Goal: Information Seeking & Learning: Learn about a topic

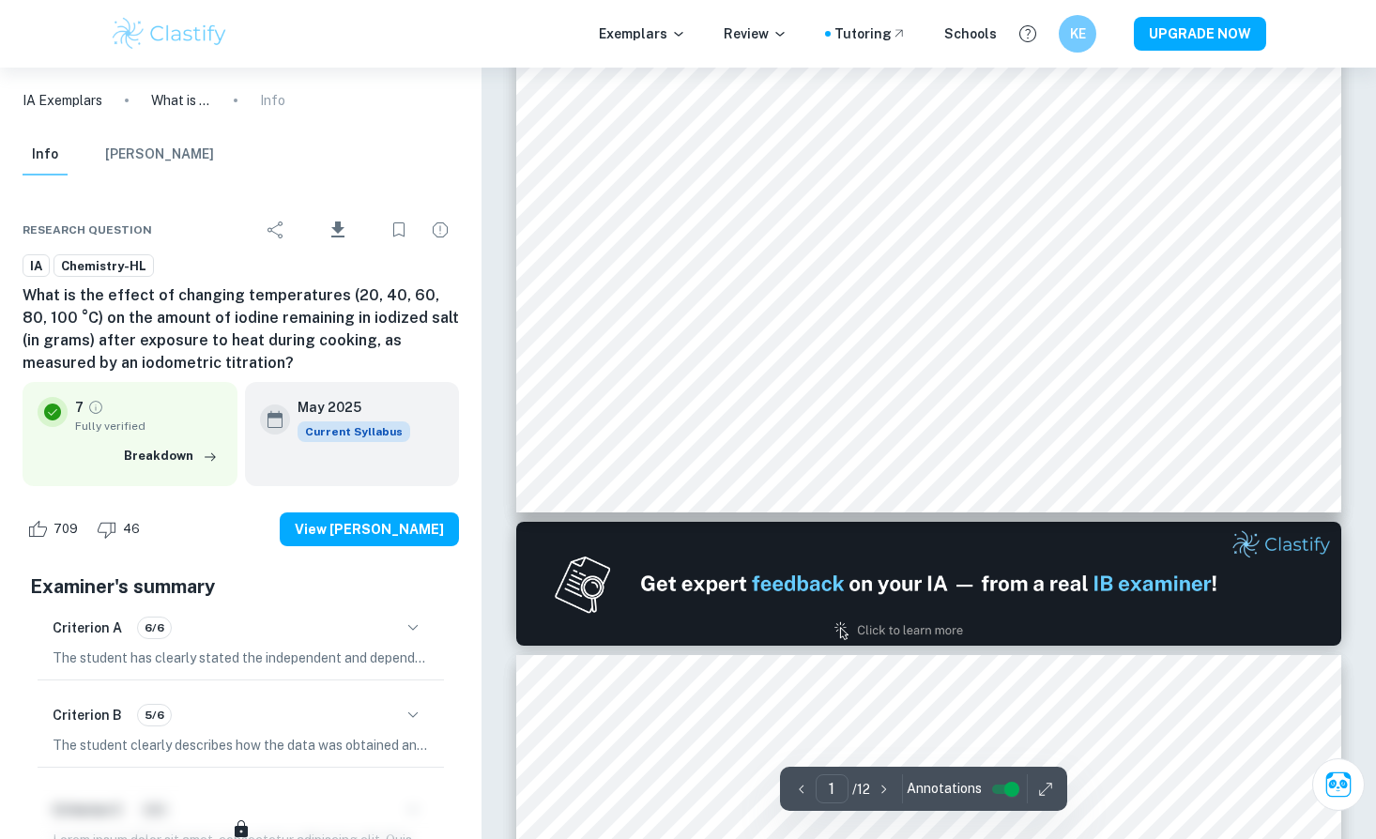
scroll to position [648, 0]
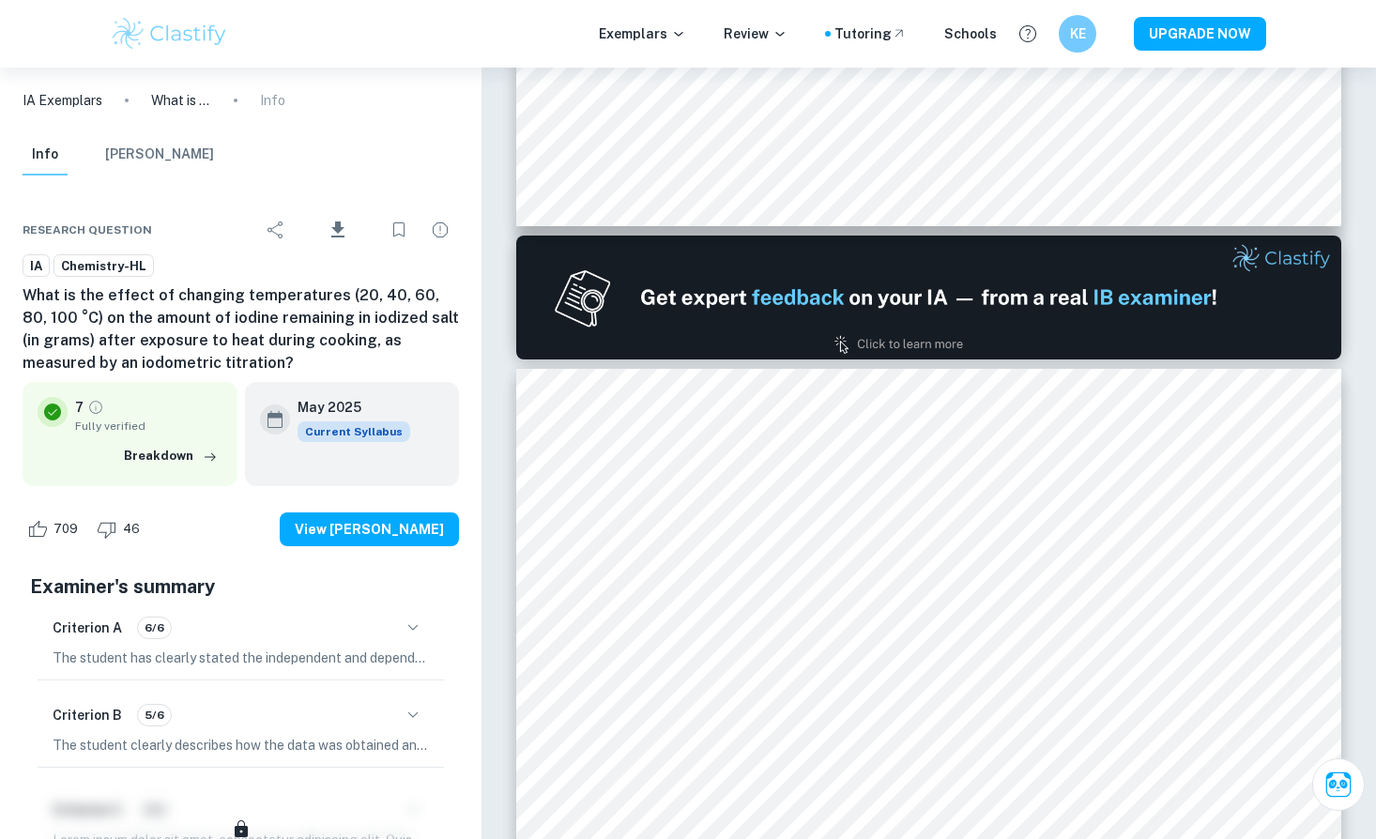
type input "2"
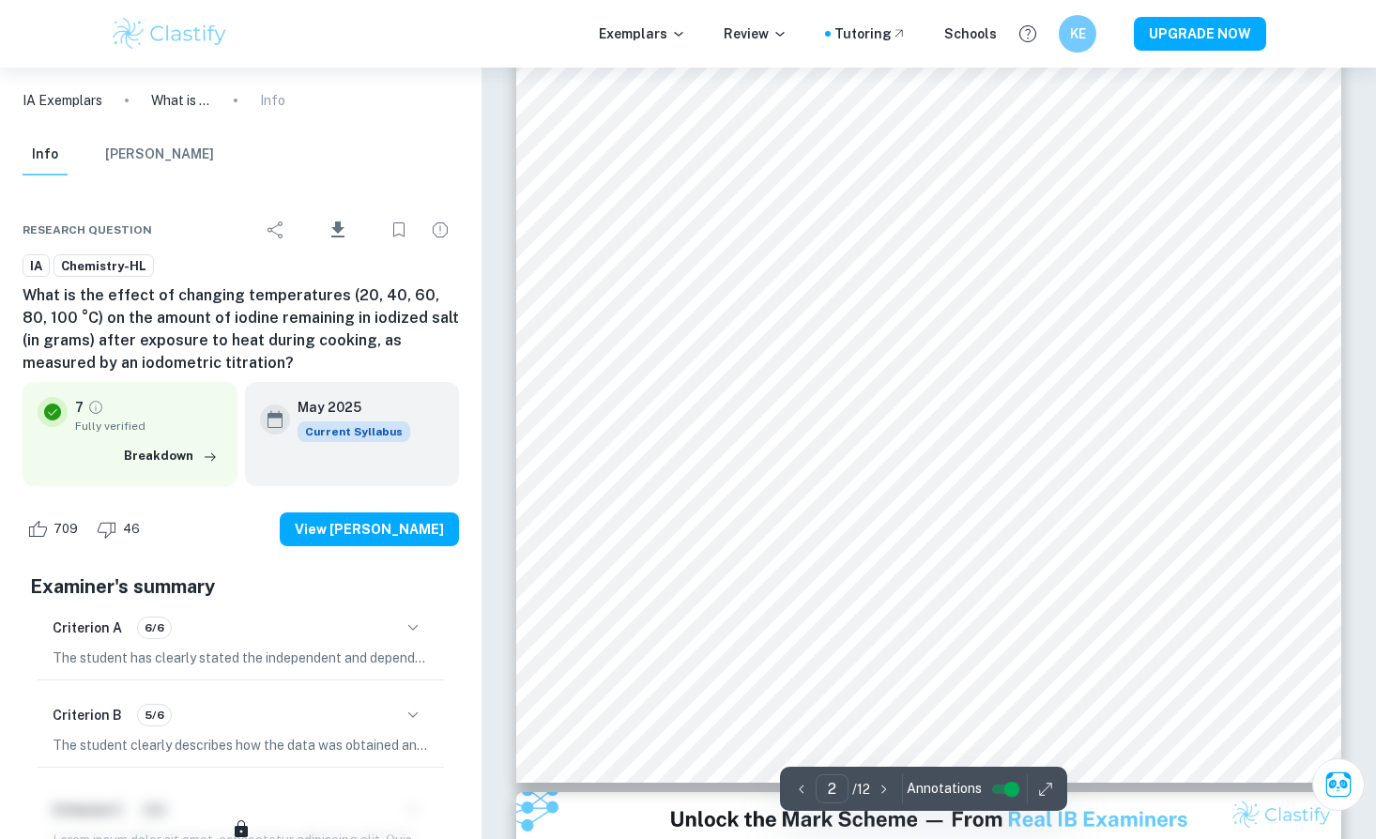
scroll to position [1434, 0]
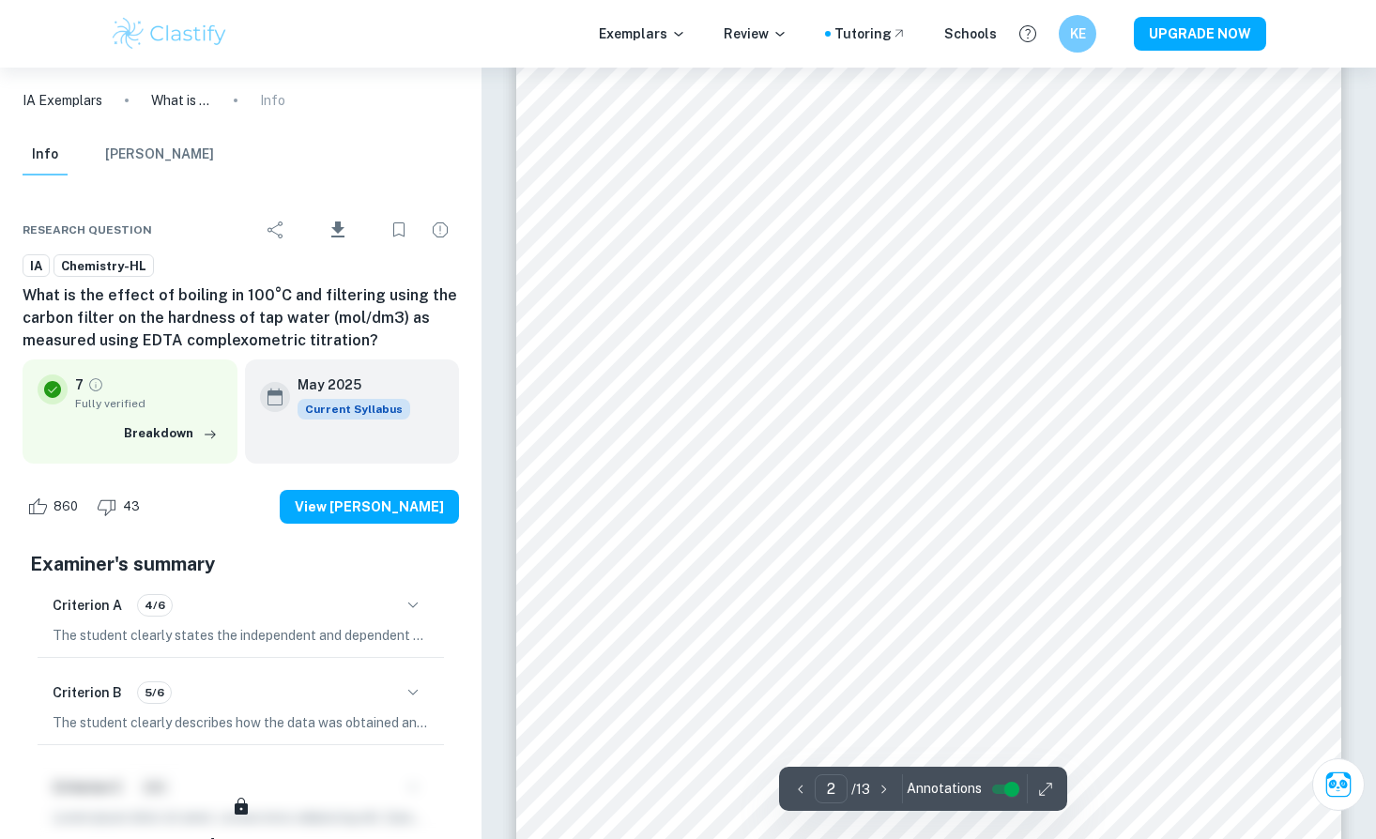
scroll to position [1471, 0]
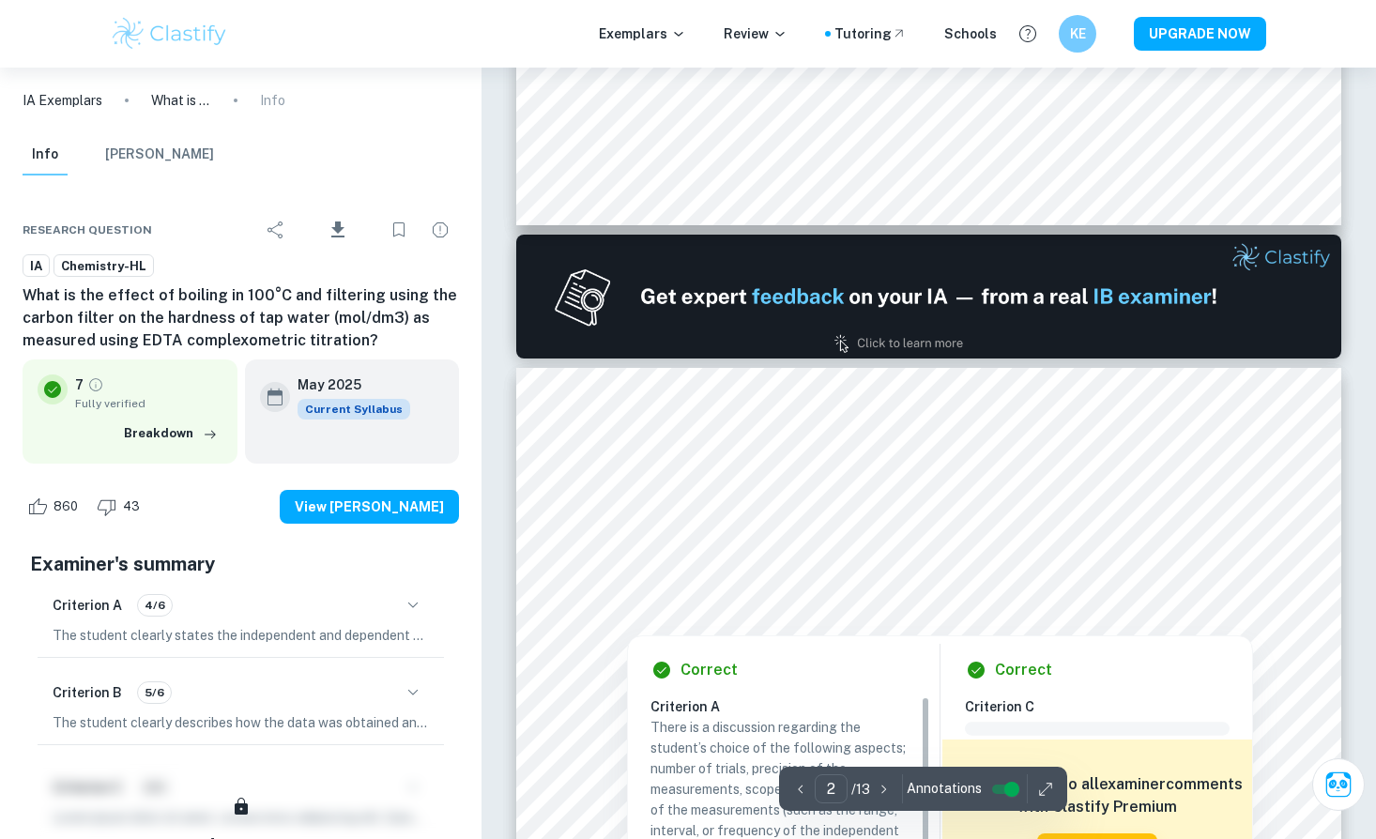
type input "1"
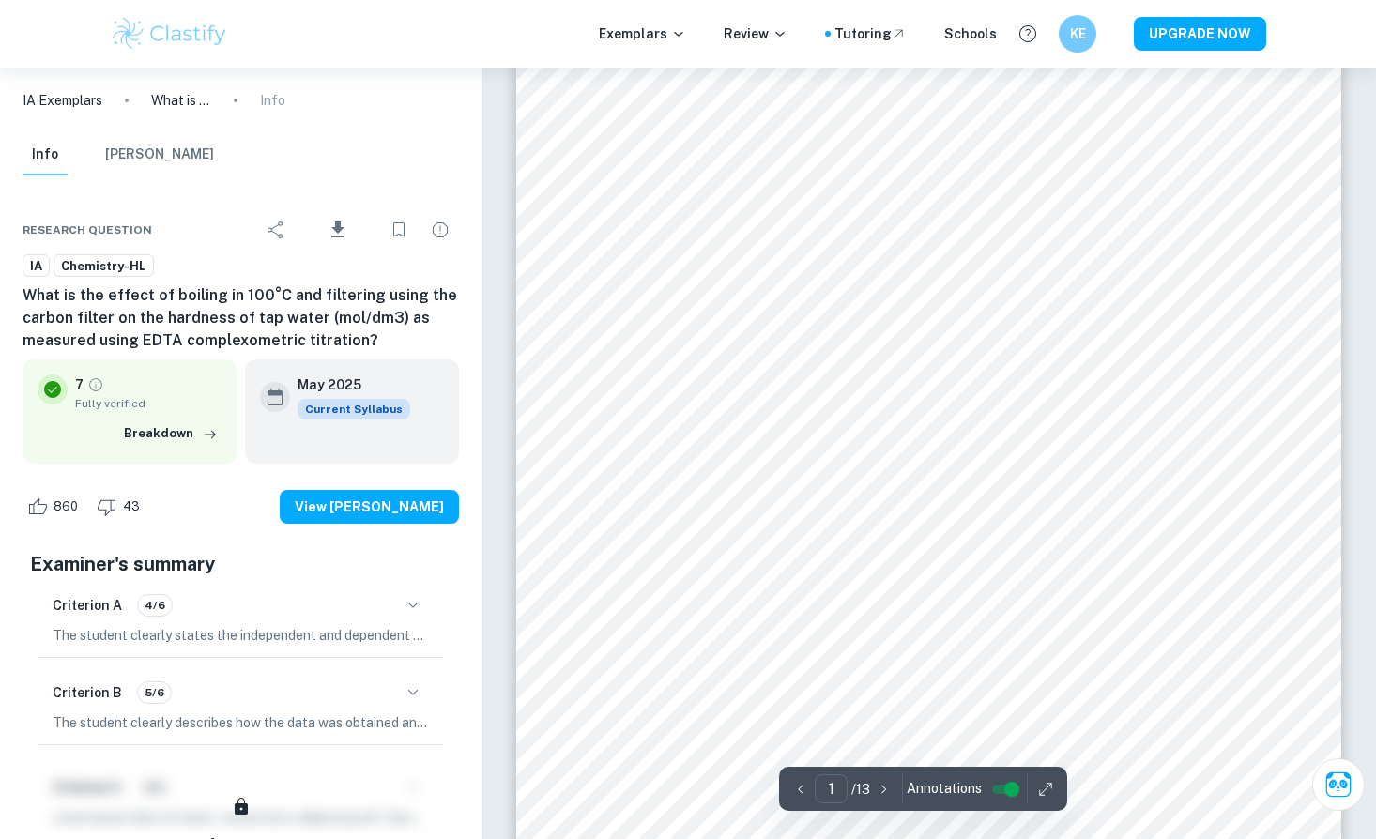
scroll to position [141, 0]
